Goal: Information Seeking & Learning: Learn about a topic

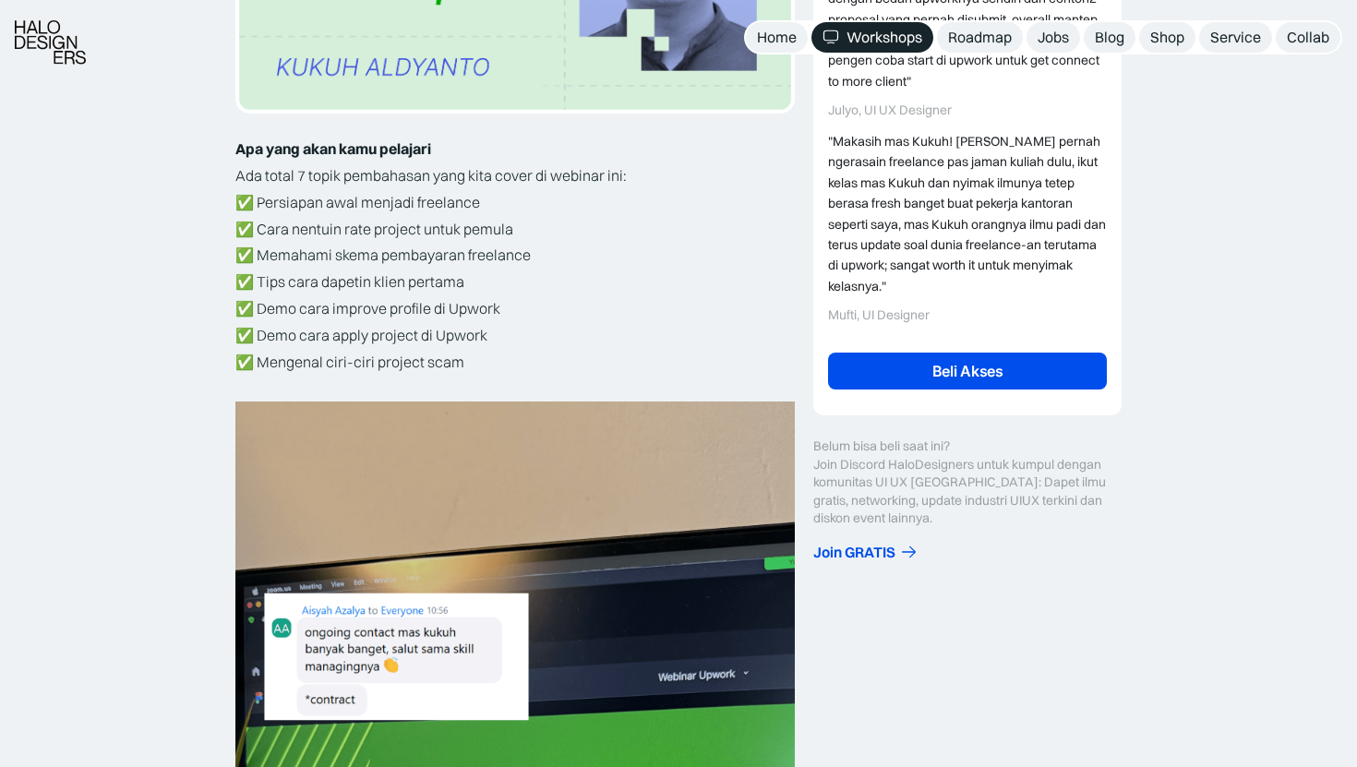
scroll to position [534, 0]
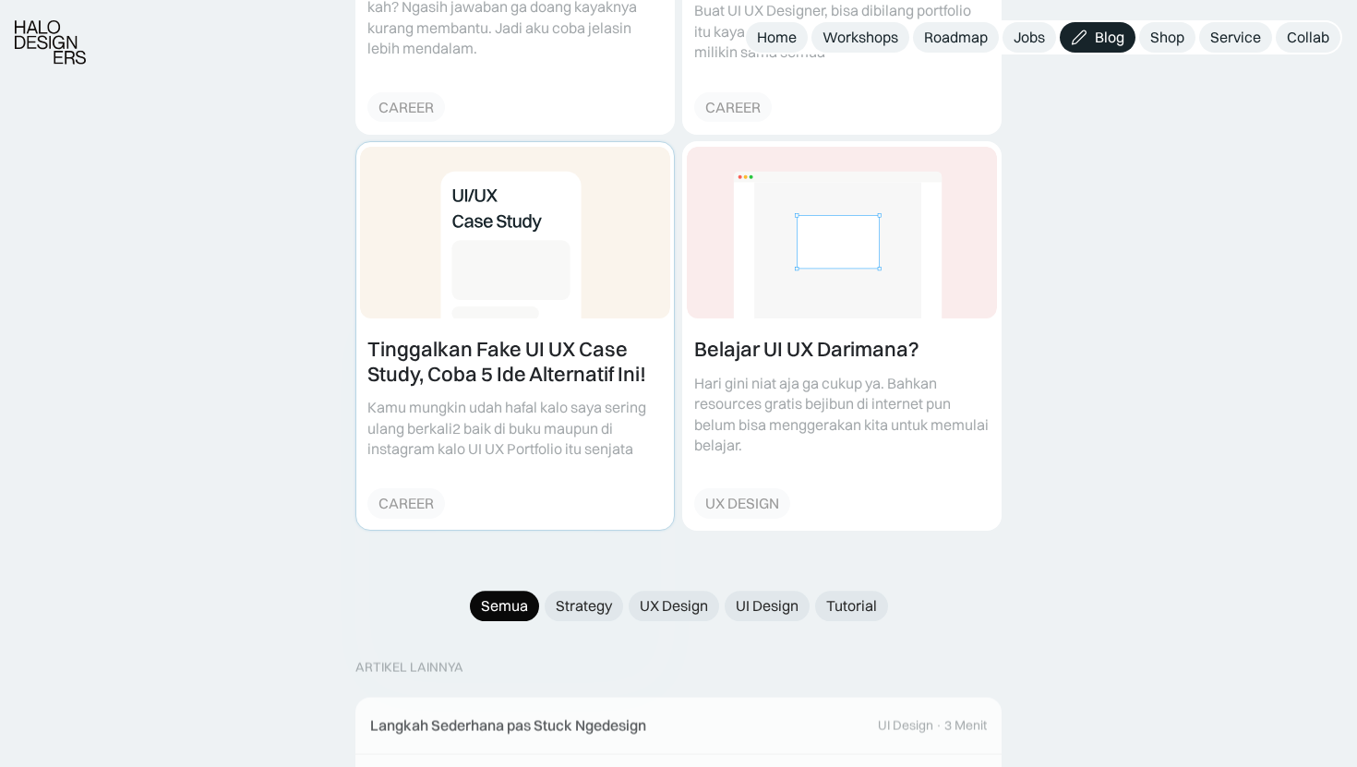
scroll to position [1392, 0]
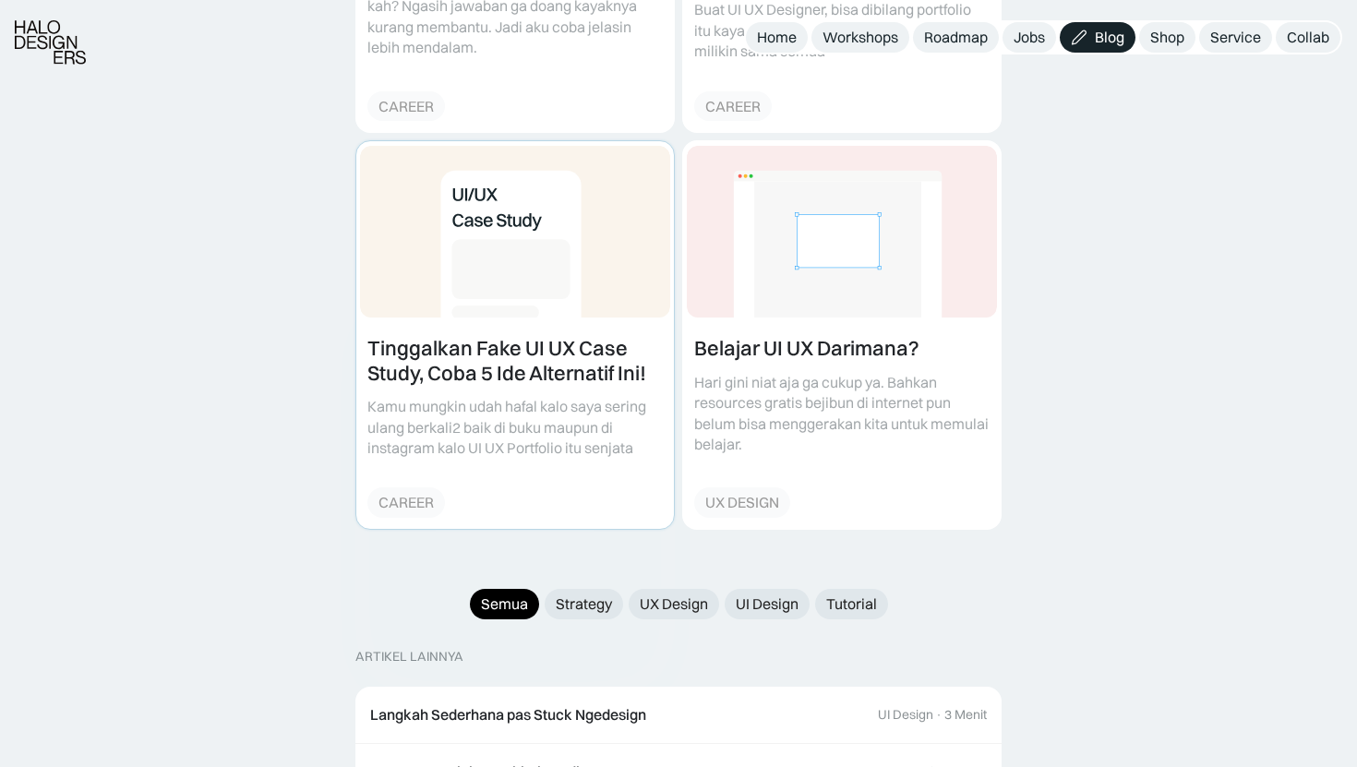
click at [533, 358] on link at bounding box center [515, 335] width 318 height 388
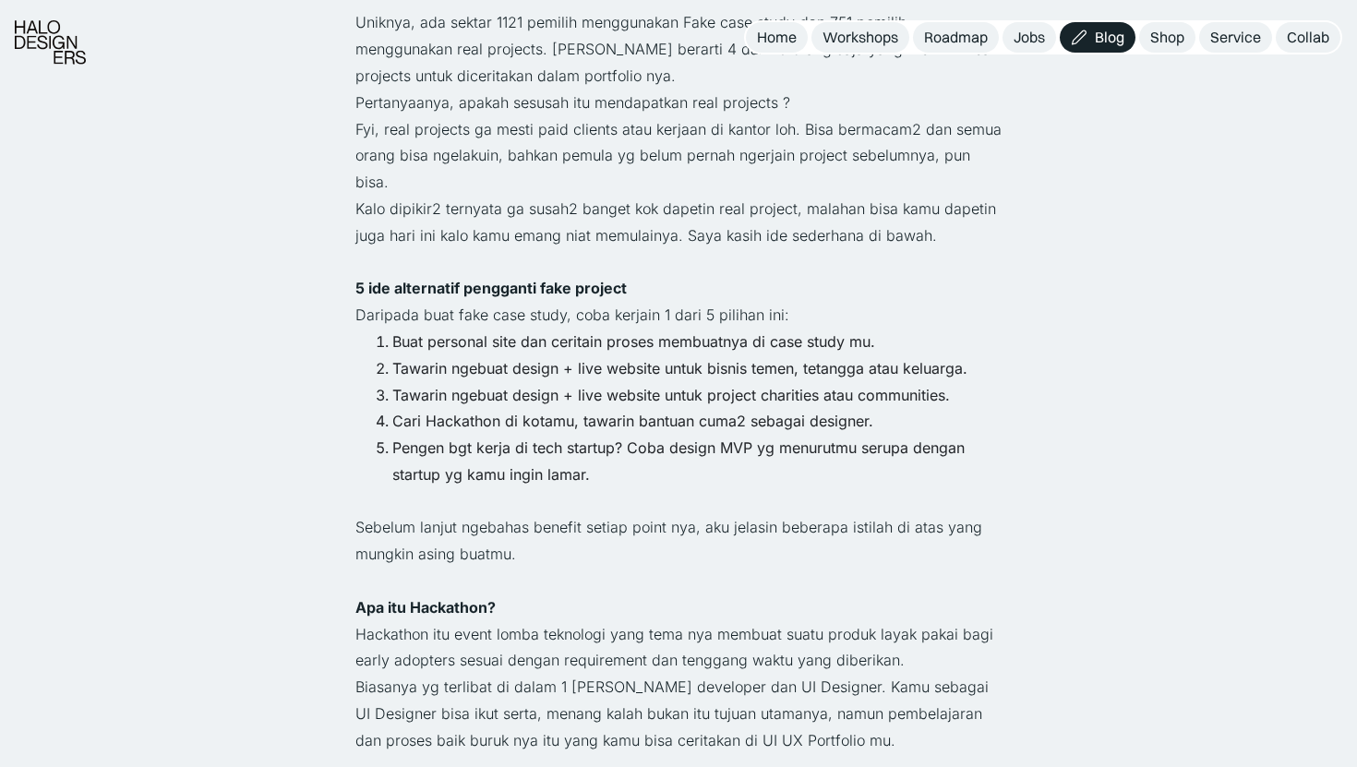
scroll to position [1867, 0]
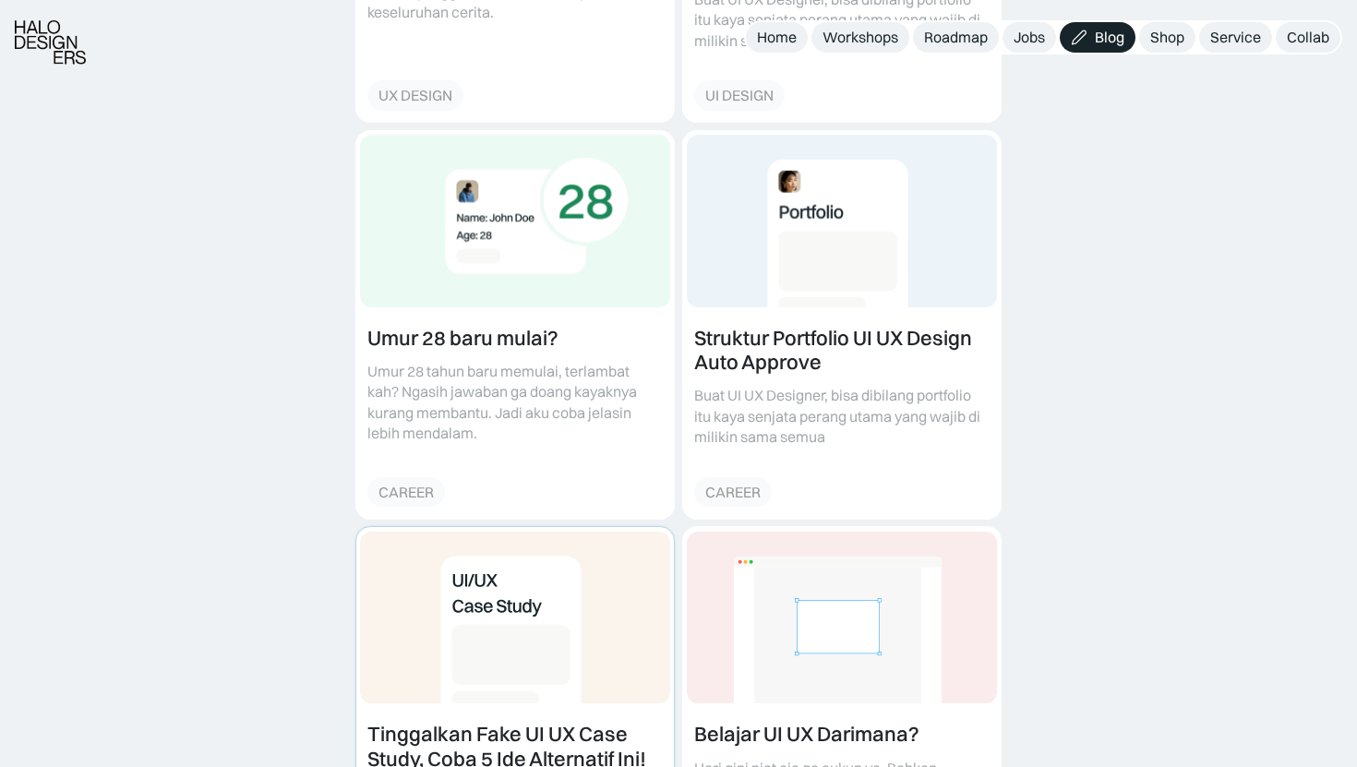
scroll to position [1015, 0]
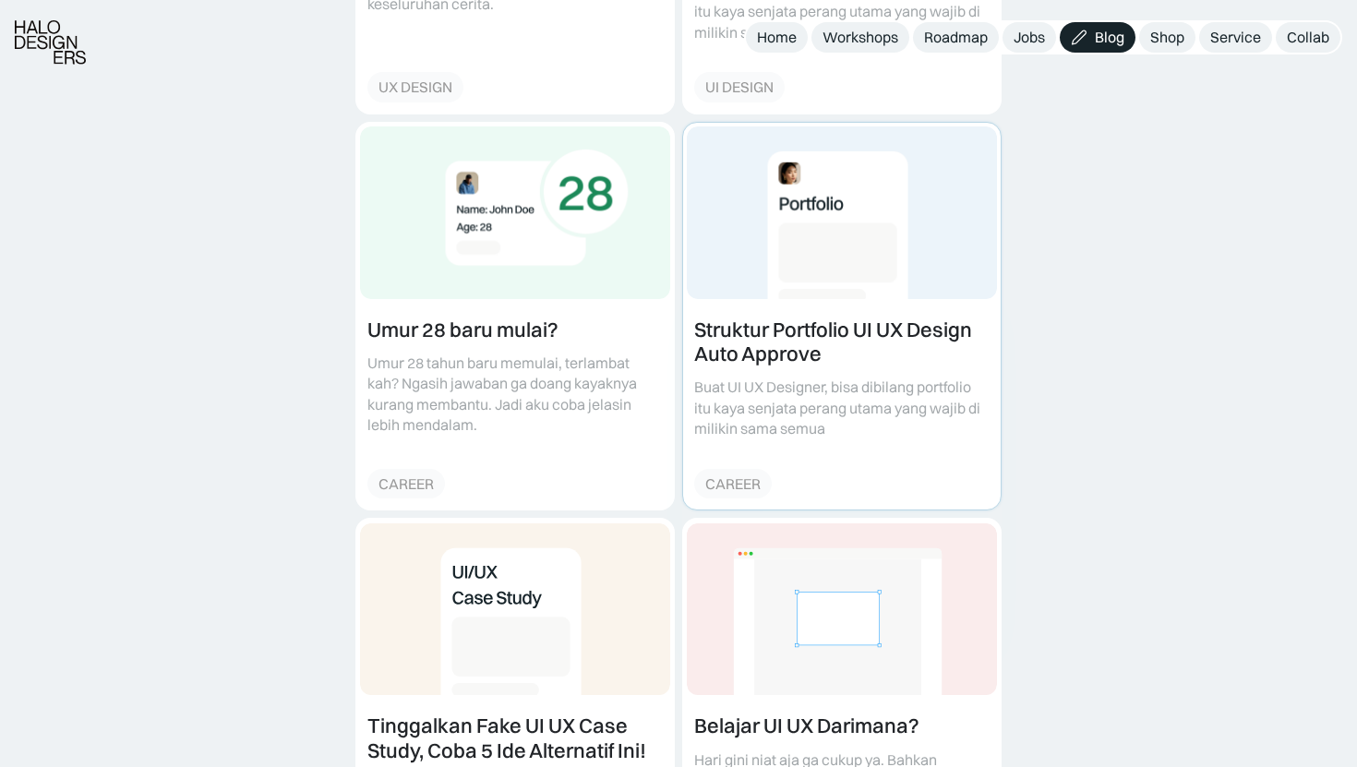
click at [726, 339] on link at bounding box center [842, 317] width 318 height 388
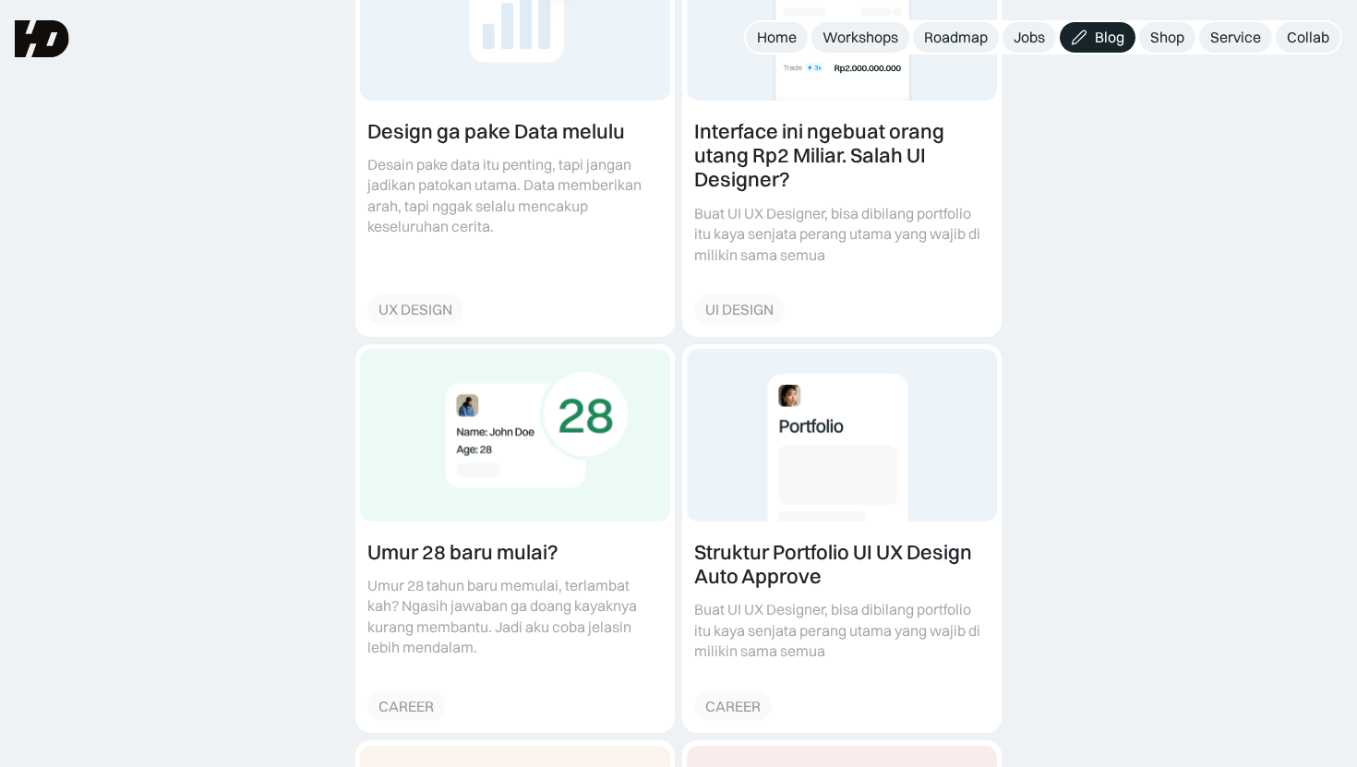
scroll to position [0, 0]
